Goal: Transaction & Acquisition: Purchase product/service

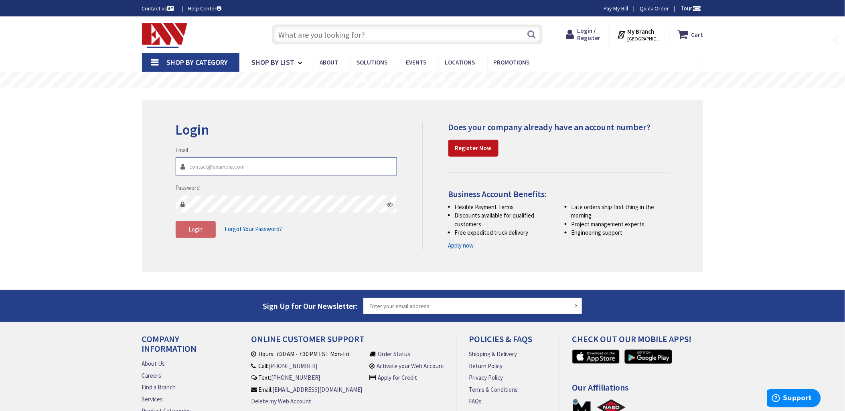
click at [204, 162] on input "Email" at bounding box center [287, 167] width 222 height 18
click at [207, 167] on input "Email" at bounding box center [287, 167] width 222 height 18
type input "[EMAIL_ADDRESS][DOMAIN_NAME]"
click at [187, 233] on button "Login" at bounding box center [196, 229] width 40 height 17
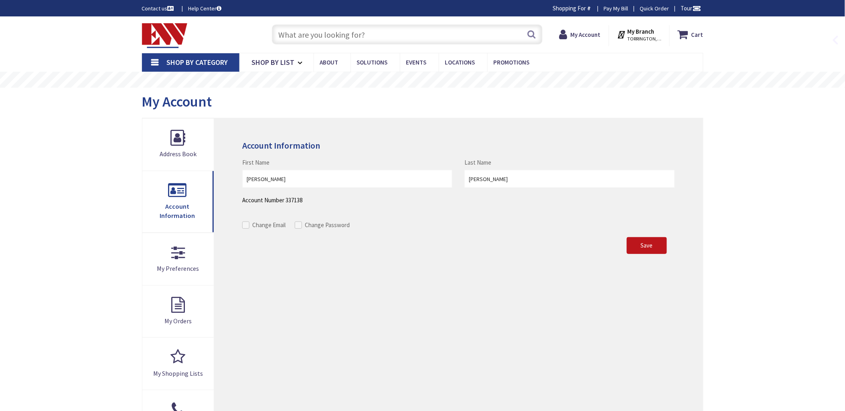
click at [292, 34] on input "text" at bounding box center [407, 34] width 271 height 20
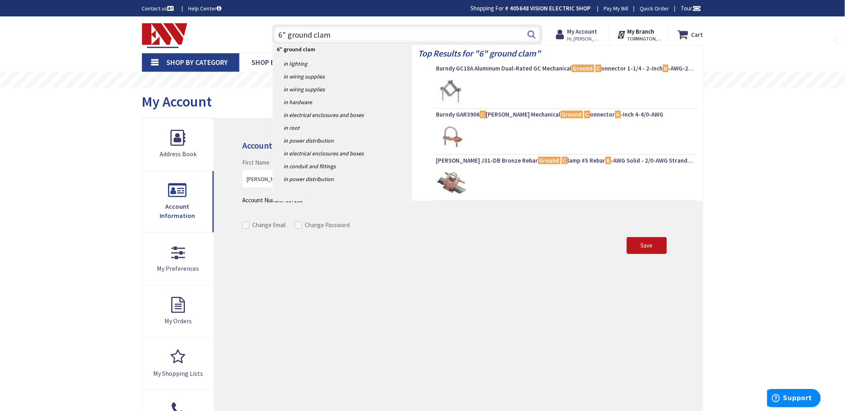
type input "6" ground clamp"
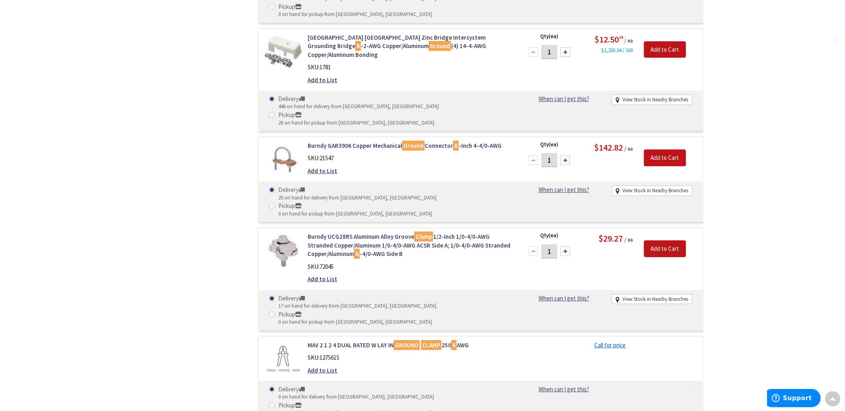
scroll to position [865, 0]
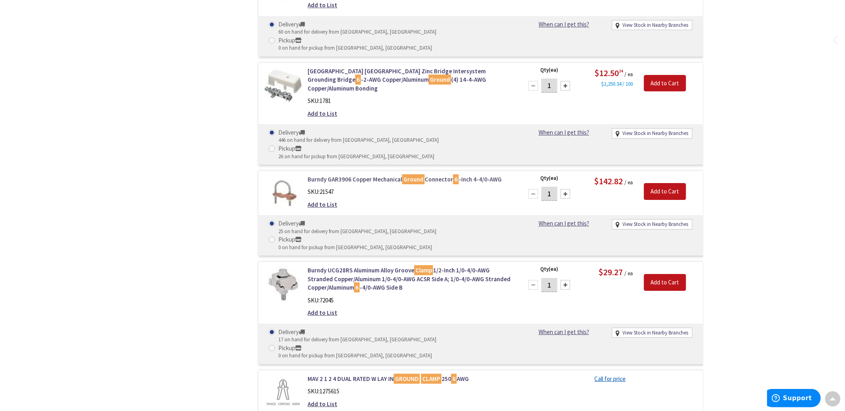
click at [318, 175] on link "Burndy GAR3906 Copper Mechanical Ground Connector 6 -Inch 4-4/0-AWG" at bounding box center [409, 179] width 204 height 8
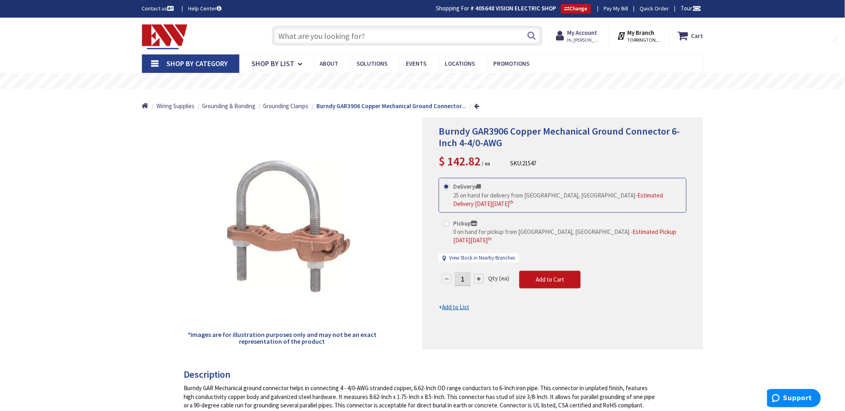
click at [293, 32] on input "text" at bounding box center [407, 36] width 271 height 20
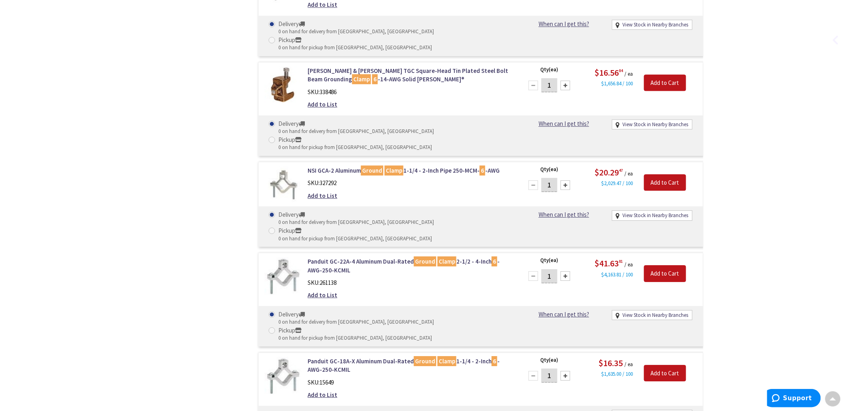
scroll to position [1992, 0]
